Goal: Communication & Community: Answer question/provide support

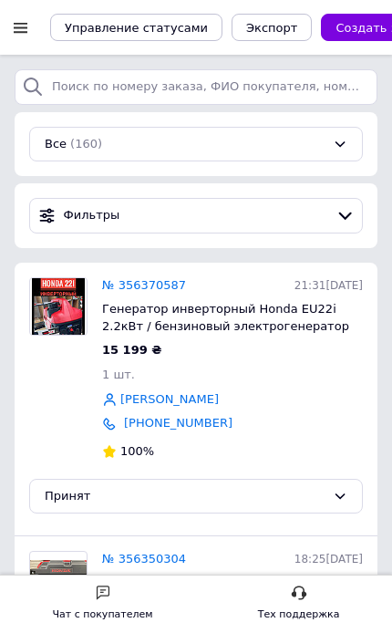
click at [22, 36] on div at bounding box center [20, 27] width 23 height 16
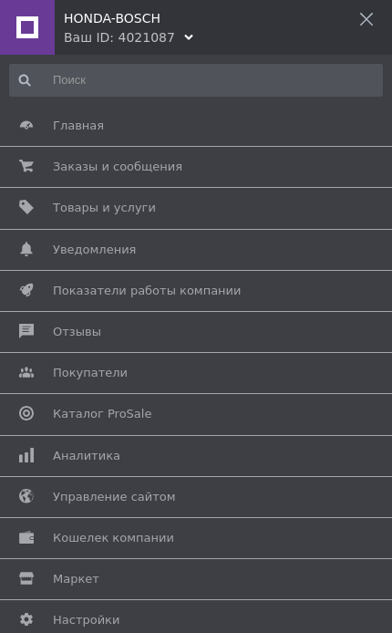
click at [89, 36] on div "Ваш ID: 4021087" at bounding box center [119, 37] width 111 height 18
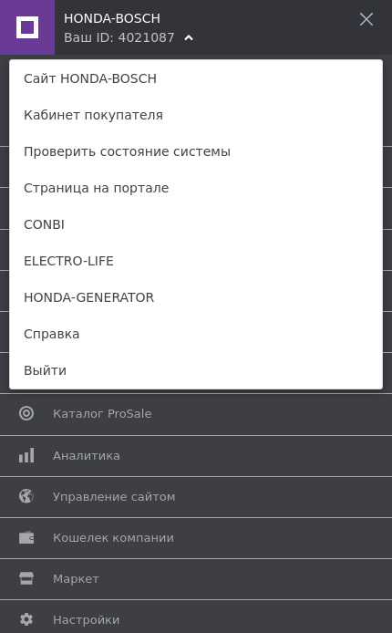
click at [53, 269] on link "ELECTRO-LIFE" at bounding box center [196, 261] width 372 height 36
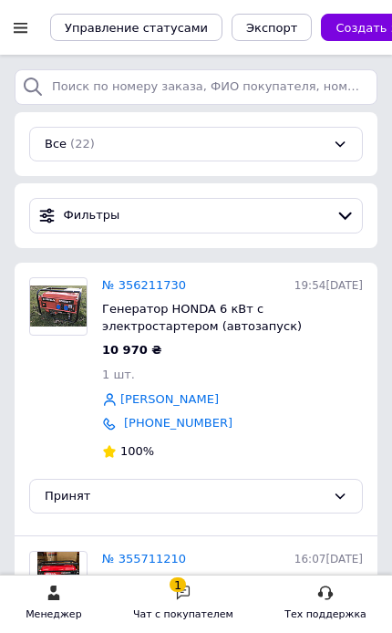
click at [216, 587] on div "1 Чат с покупателем" at bounding box center [183, 604] width 100 height 39
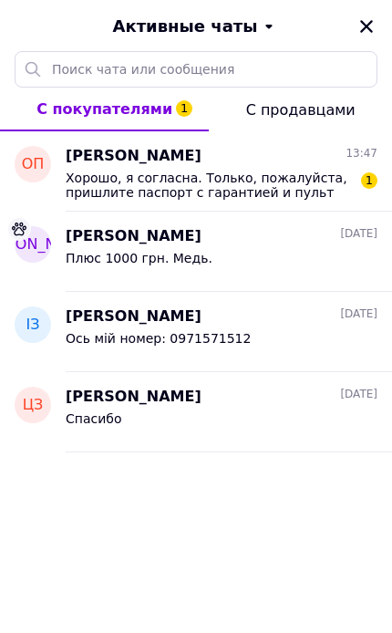
click at [79, 174] on span "Хорошо, я согласна. Только, пожалуйста, пришлите паспорт с гарантией и пульт от…" at bounding box center [209, 185] width 286 height 29
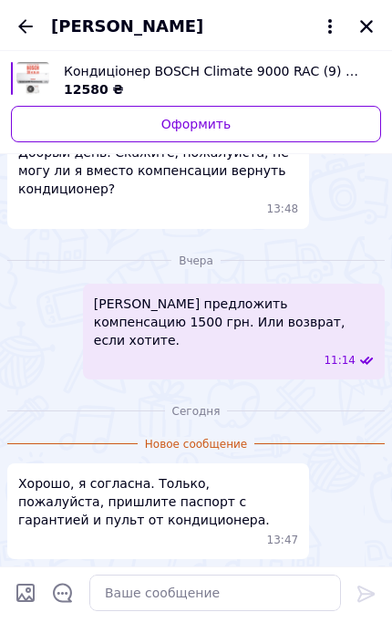
scroll to position [4321, 0]
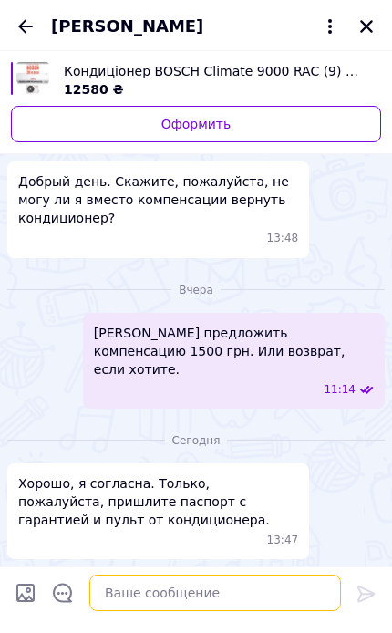
click at [213, 594] on textarea at bounding box center [215, 593] width 252 height 36
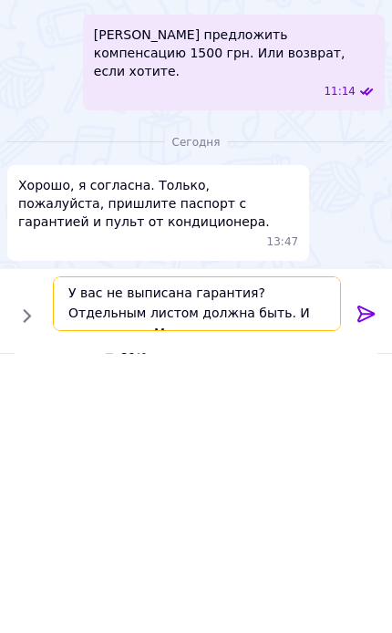
scroll to position [2, 0]
type textarea "У вас не выписана гарантия? Отдельным листом должна быть. И пульт тоже."
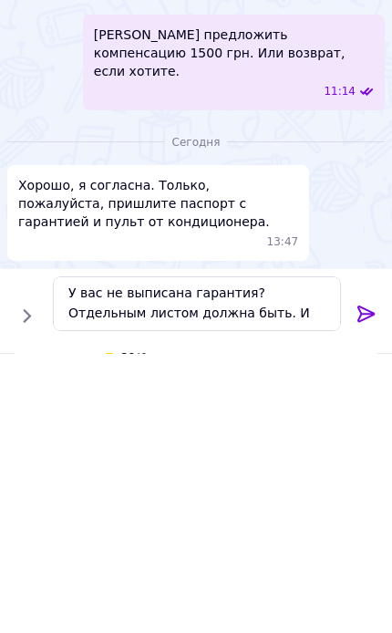
click at [363, 586] on icon at bounding box center [366, 594] width 17 height 16
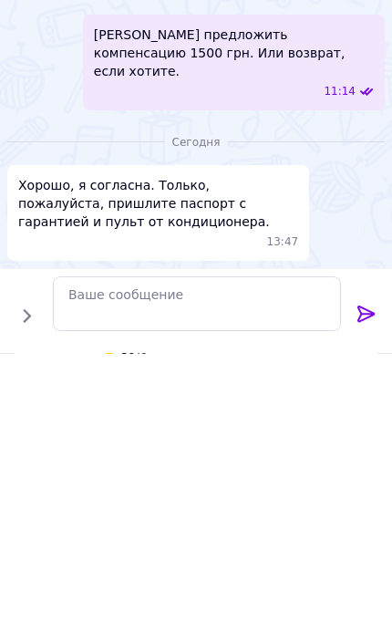
scroll to position [375, 0]
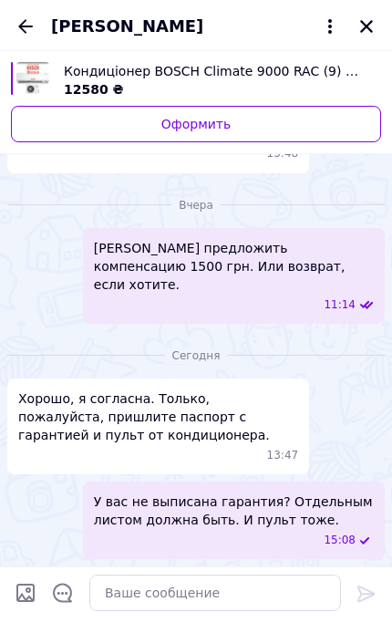
click at [367, 18] on icon "Закрыть" at bounding box center [366, 26] width 16 height 16
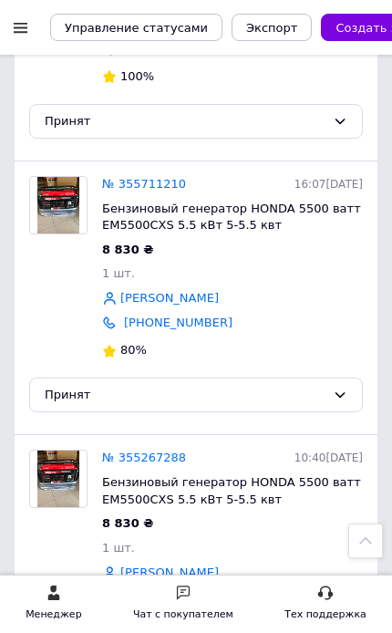
click at [26, 26] on div at bounding box center [20, 27] width 23 height 16
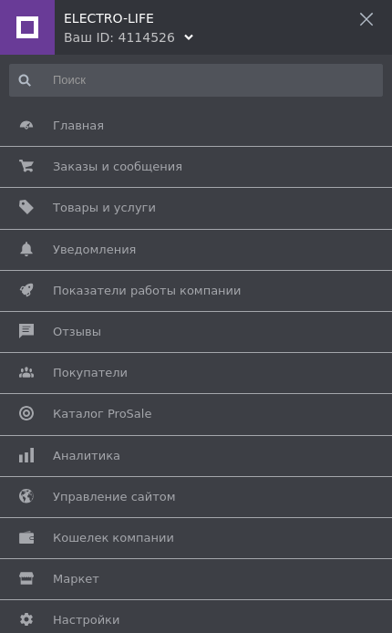
click at [228, 32] on div "ELECTRO-LIFE Ваш ID: 4114526" at bounding box center [196, 23] width 392 height 47
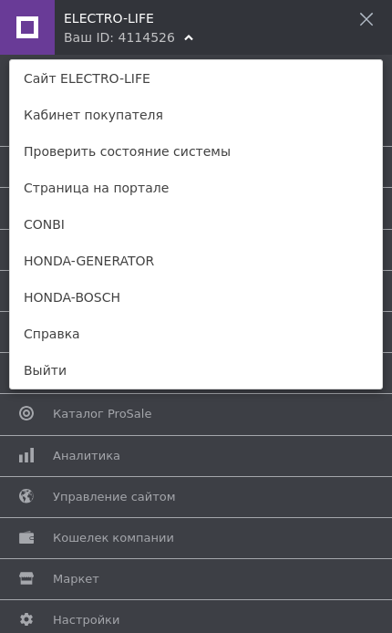
click at [158, 214] on link "CONBI" at bounding box center [196, 224] width 372 height 36
